Goal: Information Seeking & Learning: Learn about a topic

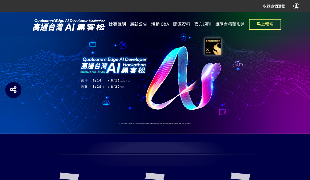
click at [123, 24] on span "比賽說明" at bounding box center [117, 24] width 17 height 5
click at [135, 25] on span "最新公告" at bounding box center [138, 24] width 17 height 5
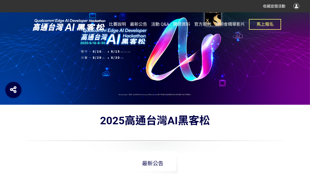
scroll to position [27, 0]
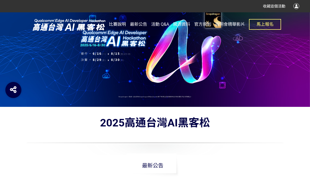
click at [118, 24] on span "比賽說明" at bounding box center [117, 24] width 17 height 5
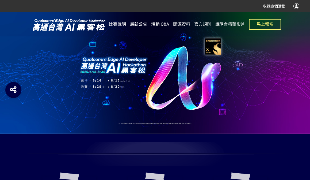
click at [139, 24] on span "最新公告" at bounding box center [138, 24] width 17 height 5
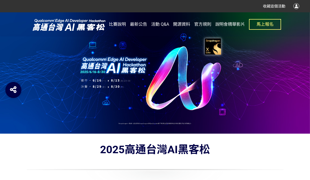
click at [186, 24] on span "開源資料" at bounding box center [181, 24] width 17 height 5
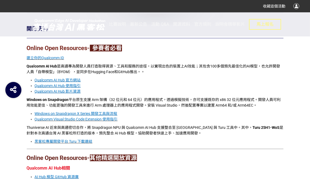
scroll to position [160, 0]
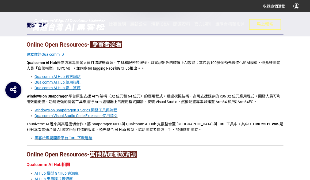
click at [113, 44] on strong "參賽者必看" at bounding box center [107, 44] width 29 height 7
click at [111, 45] on strong "參賽者必看" at bounding box center [107, 44] width 29 height 7
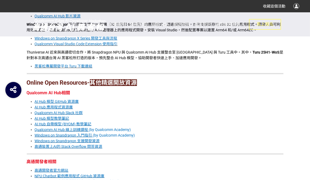
scroll to position [267, 0]
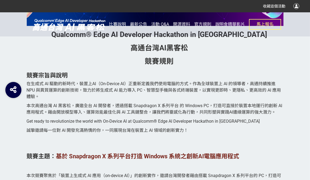
scroll to position [428, 0]
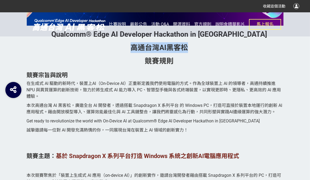
drag, startPoint x: 131, startPoint y: 49, endPoint x: 189, endPoint y: 47, distance: 57.5
click at [189, 47] on p "高通台灣AI黑客松" at bounding box center [159, 47] width 248 height 11
copy strong "高通台灣AI黑客松"
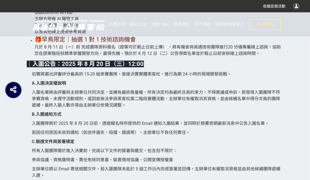
scroll to position [1204, 0]
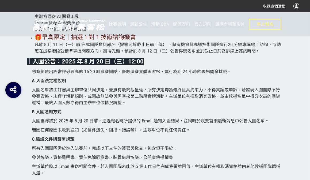
click at [142, 84] on p "A. 入圍決定權說明" at bounding box center [157, 81] width 251 height 6
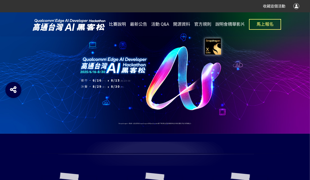
click at [121, 25] on span "比賽說明" at bounding box center [117, 24] width 17 height 5
click at [176, 22] on span "開源資料" at bounding box center [181, 24] width 17 height 5
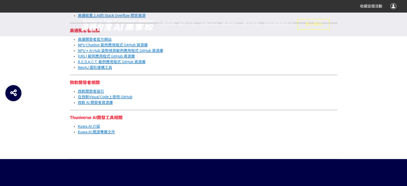
scroll to position [401, 0]
